Goal: Navigation & Orientation: Find specific page/section

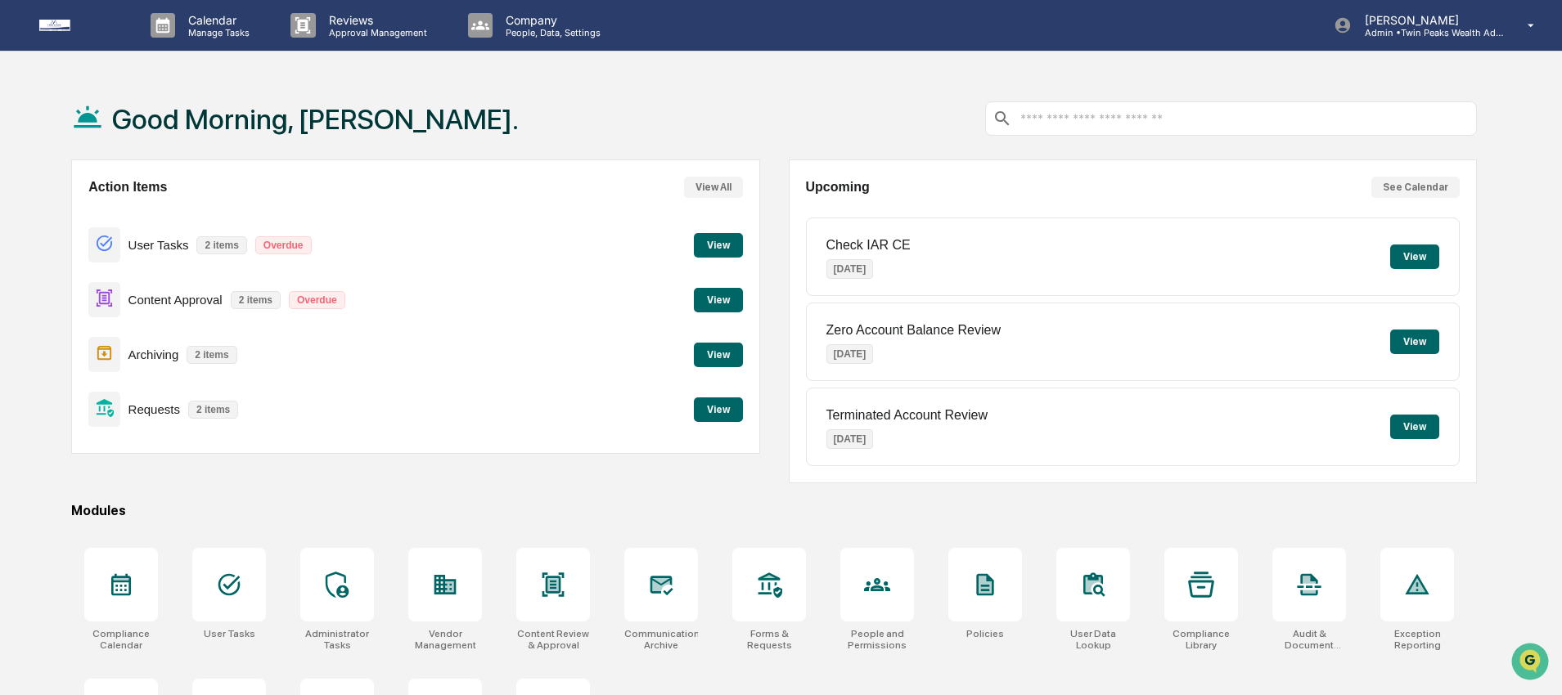
click at [619, 142] on div "Good Morning, [PERSON_NAME]." at bounding box center [774, 119] width 1406 height 82
click at [301, 72] on div "Calendar Manage Tasks Reviews Approval Management Company People, Data, Setting…" at bounding box center [781, 396] width 1562 height 792
click at [774, 202] on div "Action Items View All User Tasks 2 items Overdue View Content Approval 2 items …" at bounding box center [774, 322] width 1406 height 324
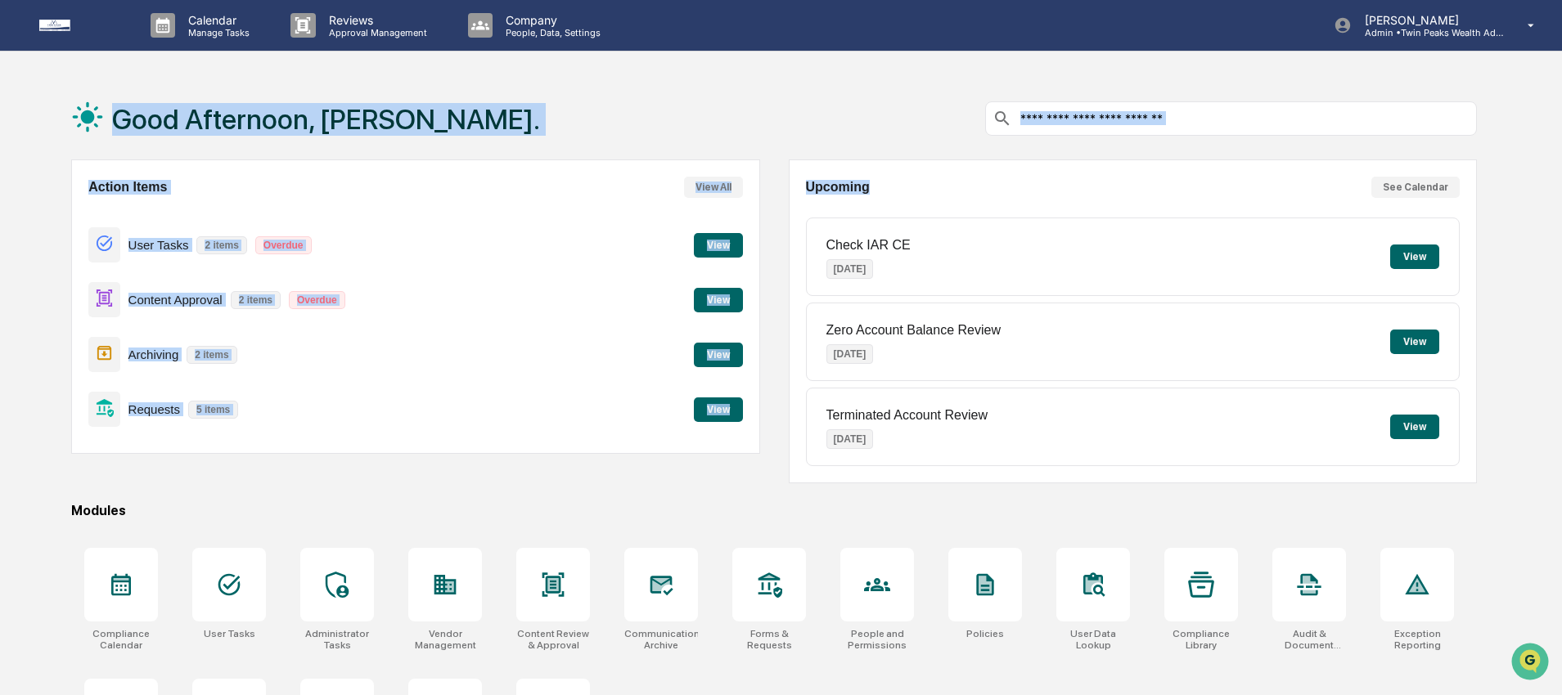
drag, startPoint x: 881, startPoint y: 192, endPoint x: 50, endPoint y: 97, distance: 836.8
click at [50, 97] on div "Good Afternoon, Katrina. Action Items View All User Tasks 2 items Overdue View …" at bounding box center [774, 435] width 1455 height 714
click at [227, 105] on h1 "Good Afternoon, Katrina." at bounding box center [326, 119] width 428 height 33
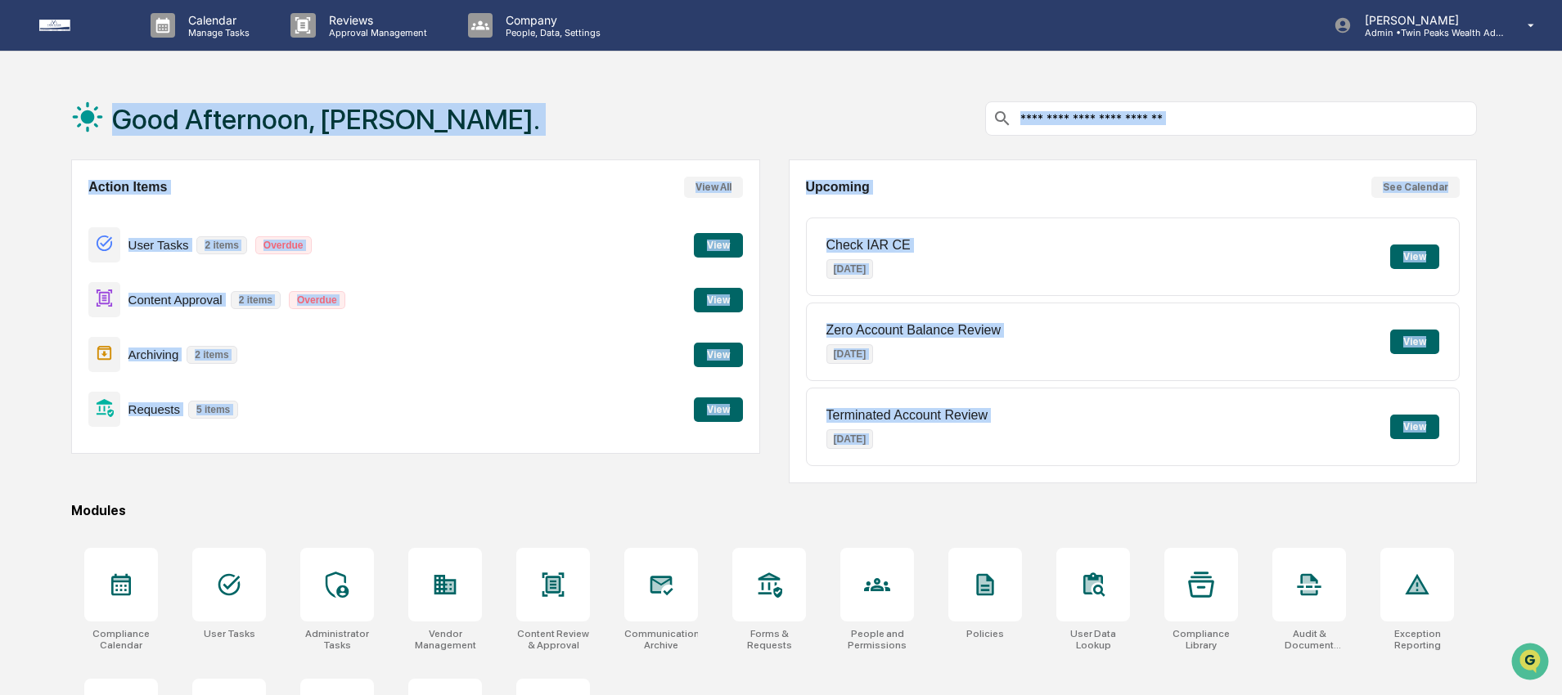
drag, startPoint x: 109, startPoint y: 116, endPoint x: 1518, endPoint y: 476, distance: 1454.3
click at [1518, 476] on div "Good Afternoon, Katrina. Action Items View All User Tasks 2 items Overdue View …" at bounding box center [781, 435] width 1562 height 714
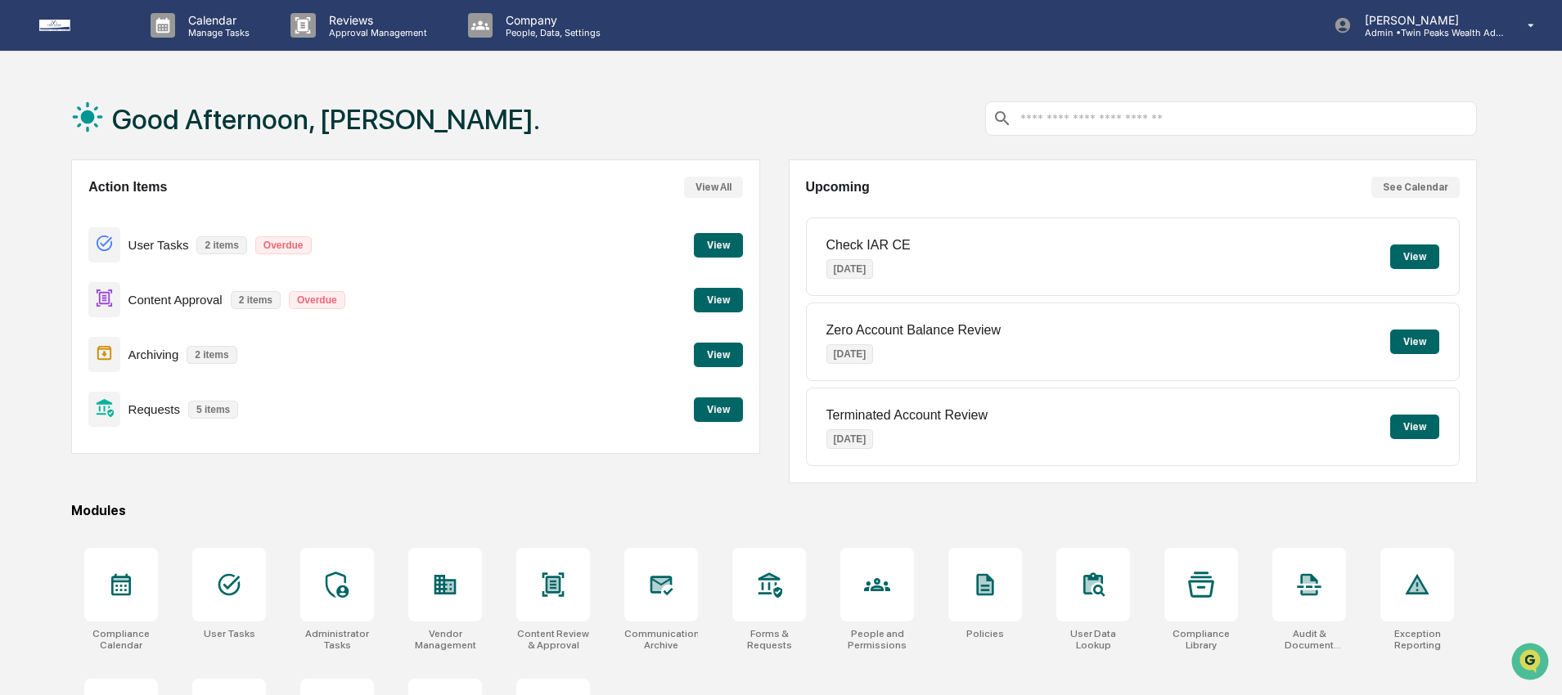
click at [1518, 476] on div "Good Afternoon, Katrina. Action Items View All User Tasks 2 items Overdue View …" at bounding box center [781, 435] width 1562 height 714
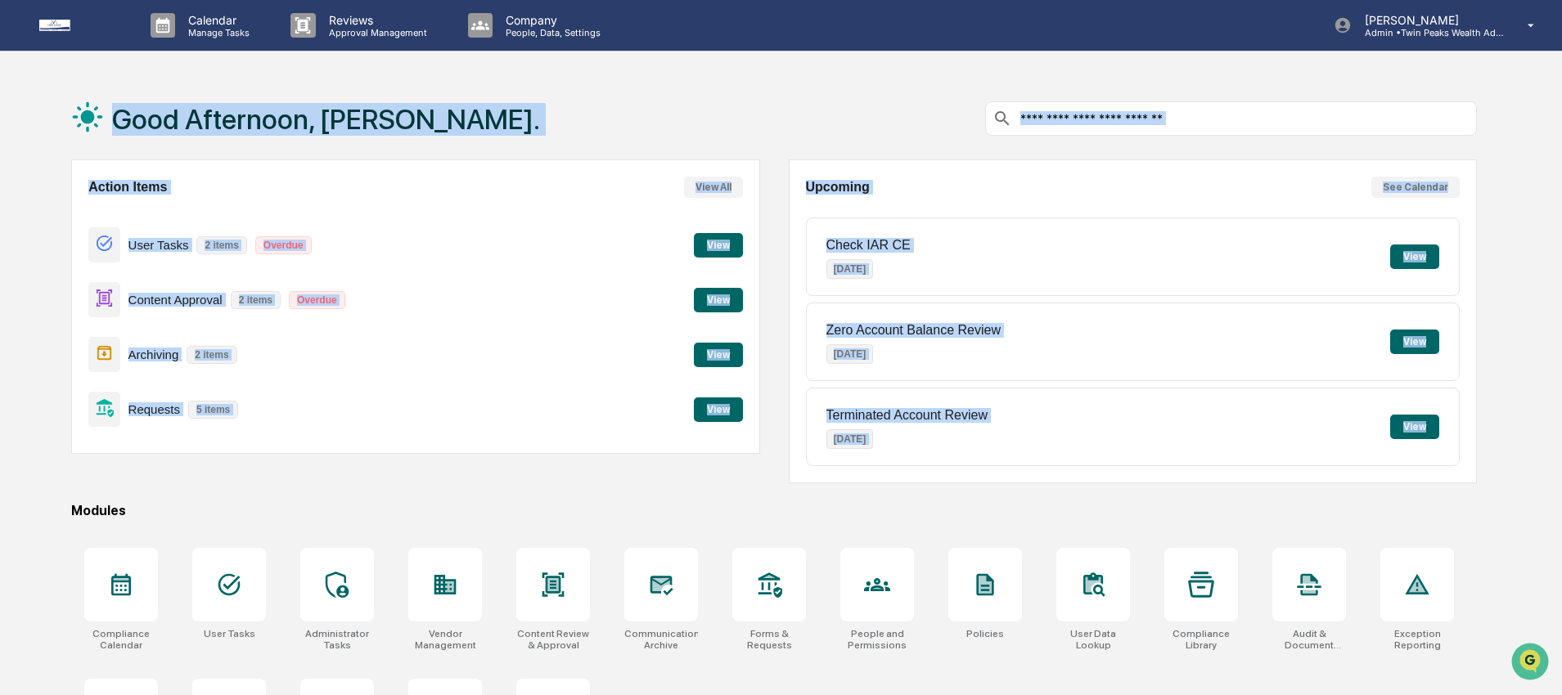
drag, startPoint x: 1532, startPoint y: 483, endPoint x: 123, endPoint y: 92, distance: 1462.3
click at [123, 92] on div "Good Afternoon, Katrina. Action Items View All User Tasks 2 items Overdue View …" at bounding box center [781, 435] width 1562 height 714
click at [176, 92] on div "Good Afternoon, Katrina." at bounding box center [305, 119] width 469 height 82
drag, startPoint x: 118, startPoint y: 118, endPoint x: 1506, endPoint y: 500, distance: 1439.4
click at [1506, 500] on div "Good Afternoon, Katrina. Action Items View All User Tasks 2 items Overdue View …" at bounding box center [781, 435] width 1562 height 714
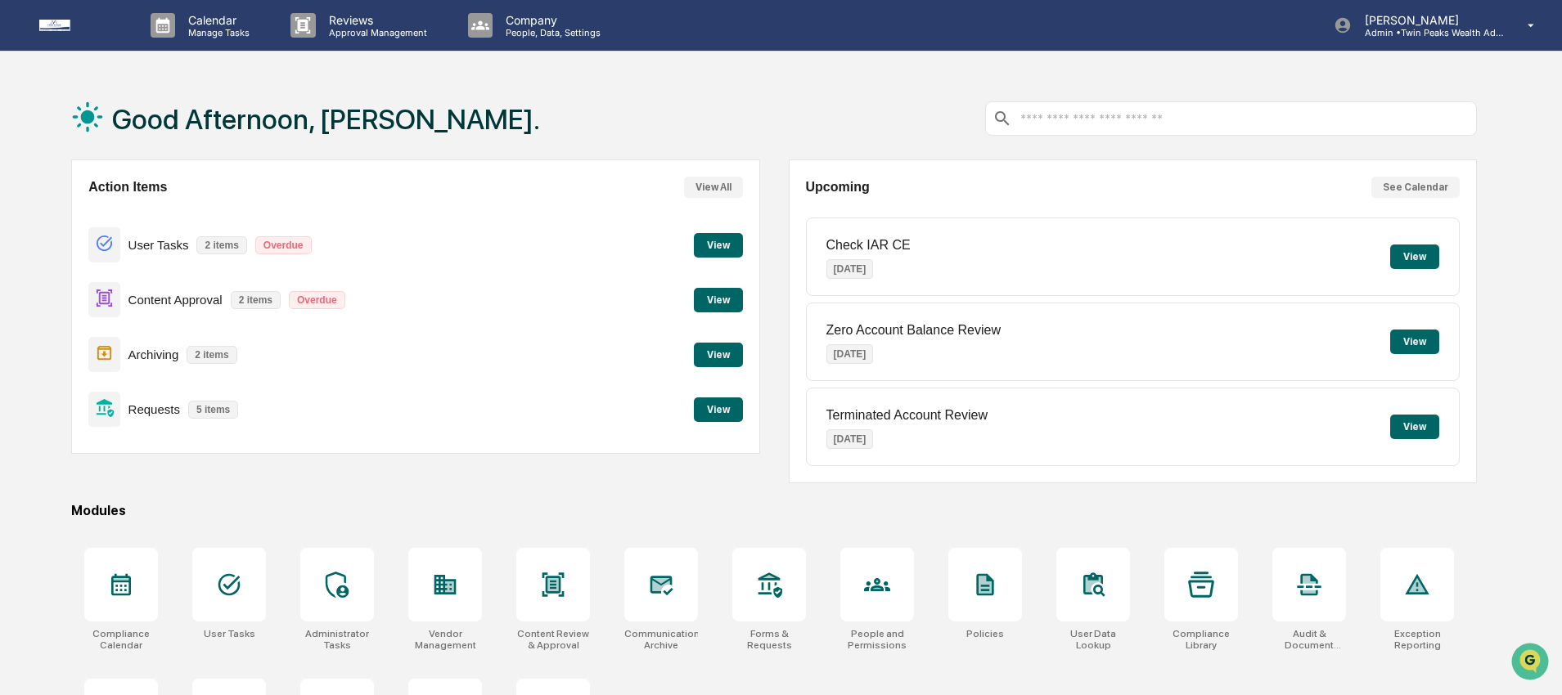
click at [1506, 500] on div "Good Afternoon, Katrina. Action Items View All User Tasks 2 items Overdue View …" at bounding box center [781, 435] width 1562 height 714
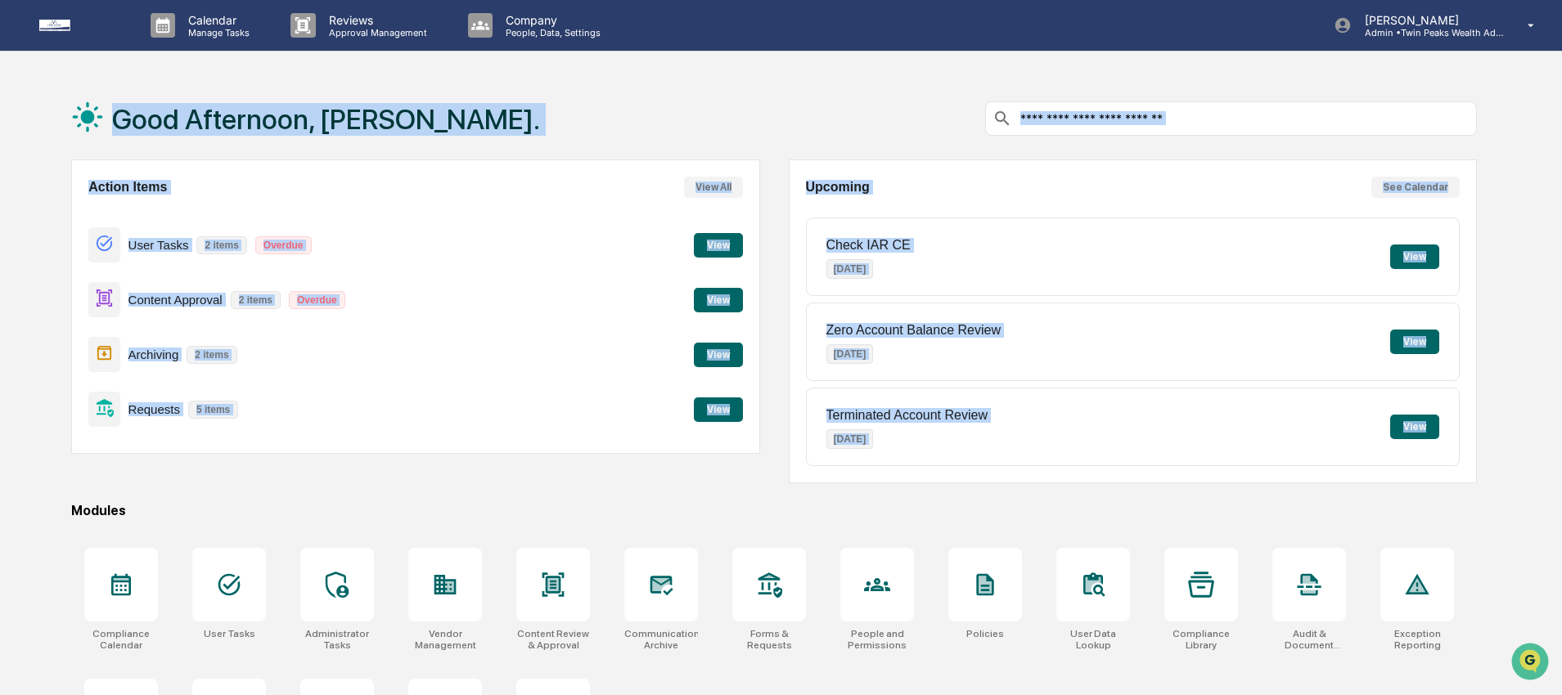
drag, startPoint x: 1534, startPoint y: 445, endPoint x: 91, endPoint y: 104, distance: 1483.1
click at [91, 104] on div "Good Afternoon, Katrina. Action Items View All User Tasks 2 items Overdue View …" at bounding box center [781, 435] width 1562 height 714
click at [511, 115] on div "Good Afternoon, Katrina." at bounding box center [774, 119] width 1406 height 82
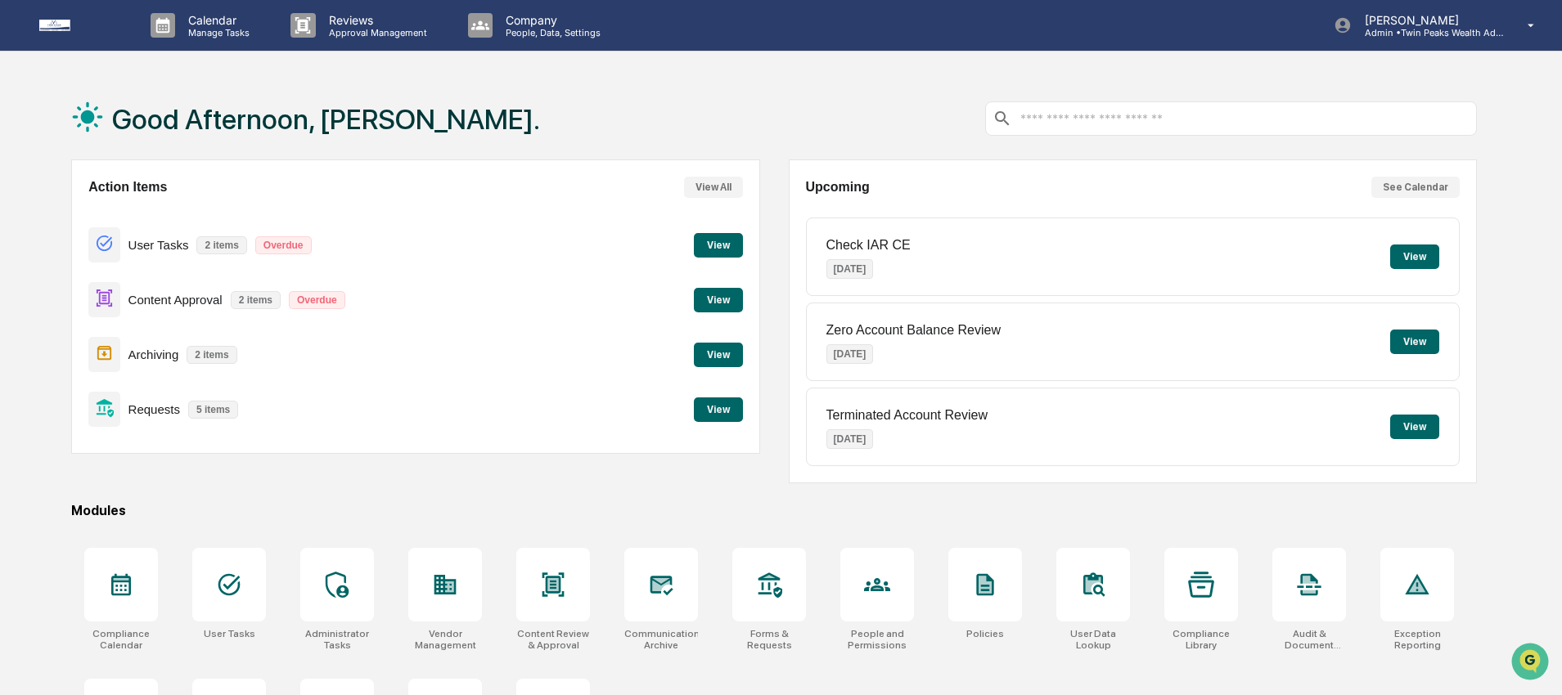
click at [761, 119] on div "Good Afternoon, Katrina." at bounding box center [774, 119] width 1406 height 82
